Goal: Task Accomplishment & Management: Manage account settings

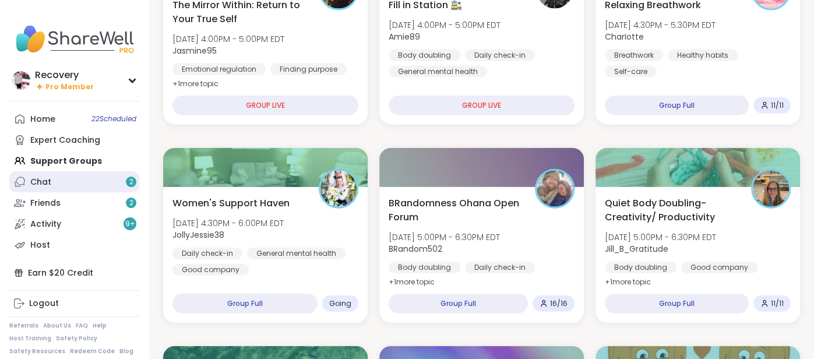
scroll to position [1784, 0]
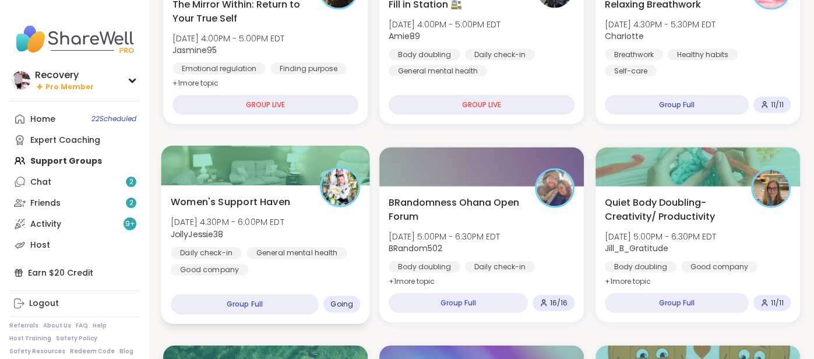
click at [203, 211] on div "Women's Support Haven [DATE] 4:30PM - 6:00PM EDT JollyJessie38 Daily check-in G…" at bounding box center [265, 235] width 189 height 81
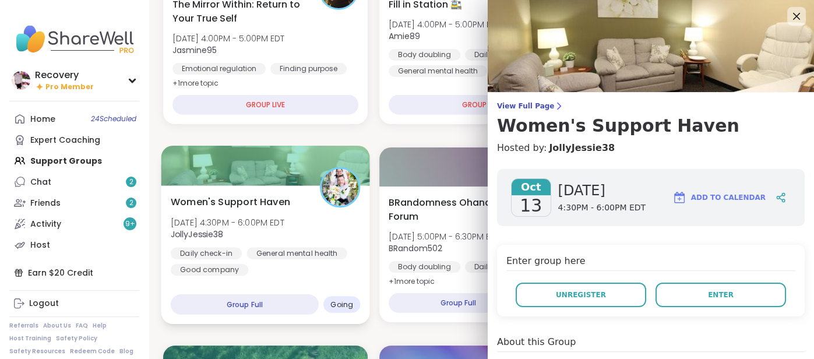
scroll to position [0, 0]
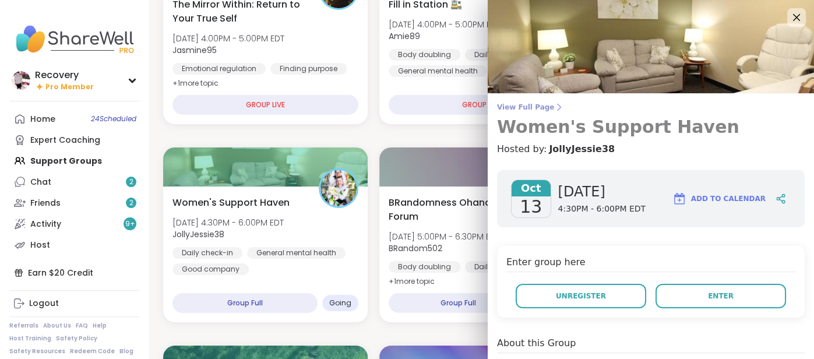
click at [515, 105] on span "View Full Page" at bounding box center [651, 107] width 308 height 9
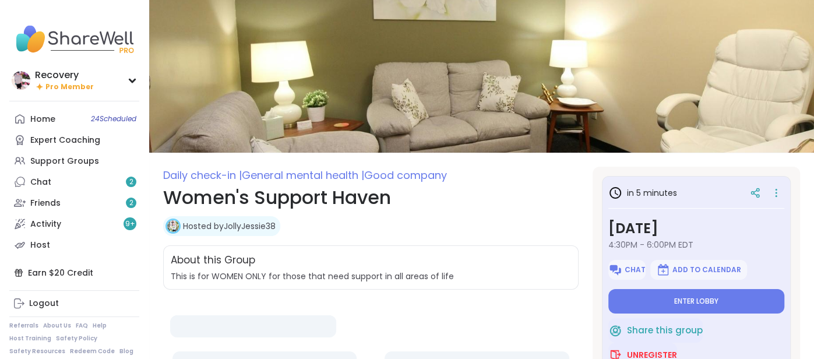
type textarea "*"
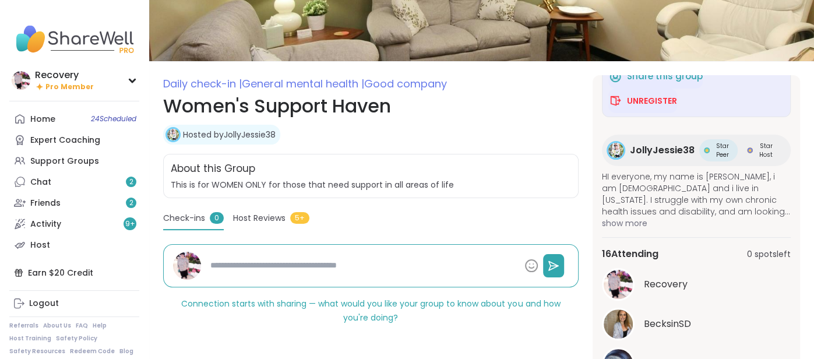
scroll to position [181, 0]
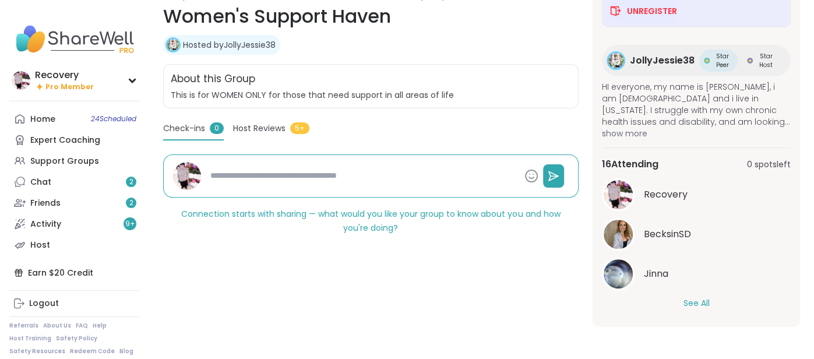
click at [705, 298] on button "See All" at bounding box center [696, 303] width 26 height 12
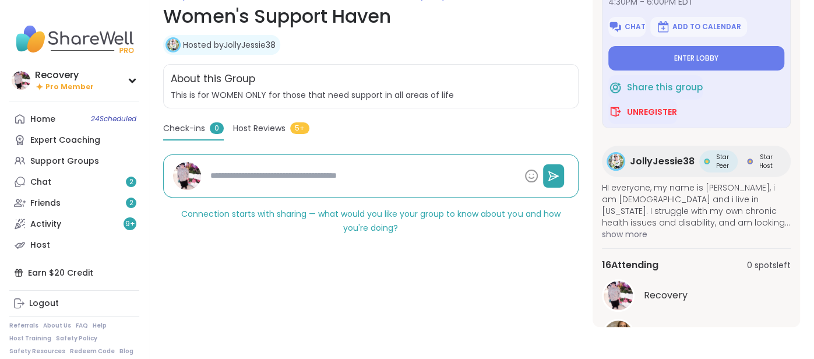
scroll to position [0, 0]
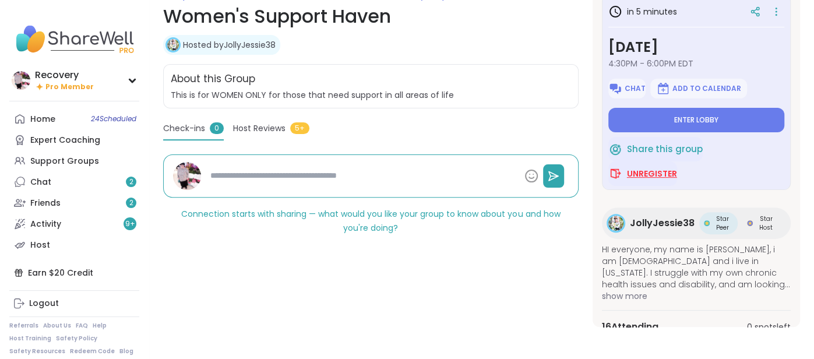
click at [672, 175] on span "Unregister" at bounding box center [652, 174] width 50 height 12
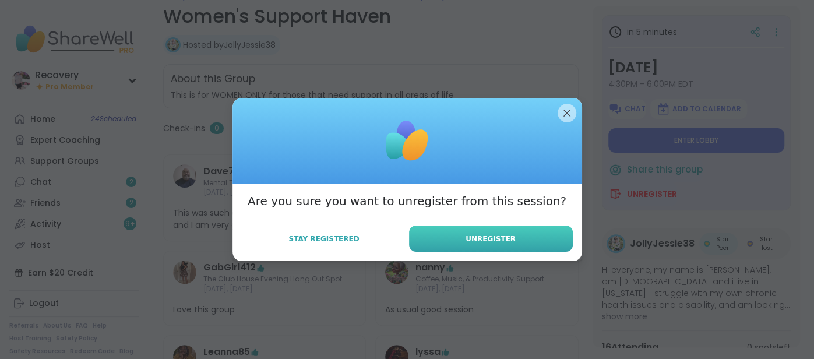
click at [440, 239] on button "Unregister" at bounding box center [491, 238] width 164 height 26
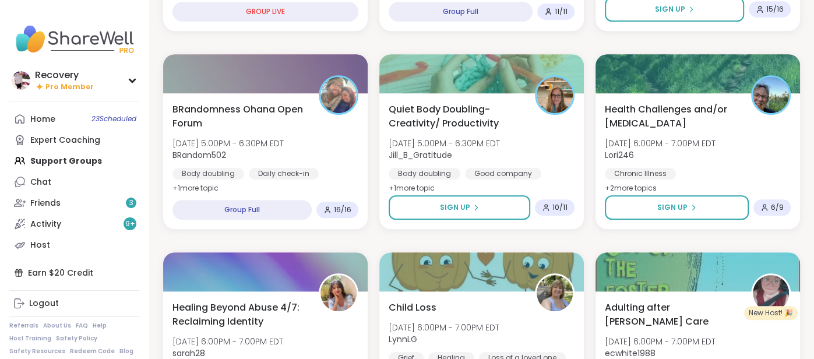
scroll to position [489, 0]
